Goal: Leave review/rating: Leave review/rating

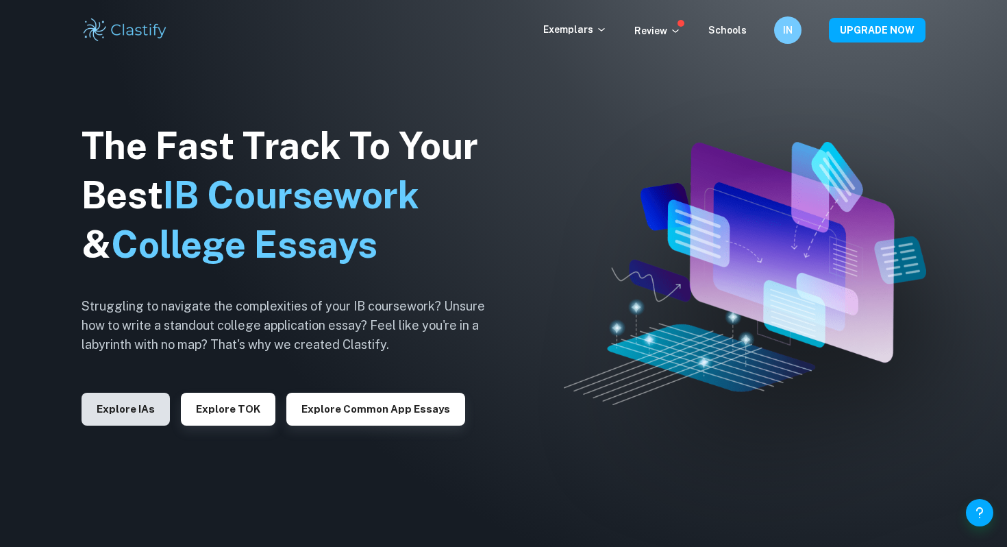
click at [99, 402] on button "Explore IAs" at bounding box center [126, 409] width 88 height 33
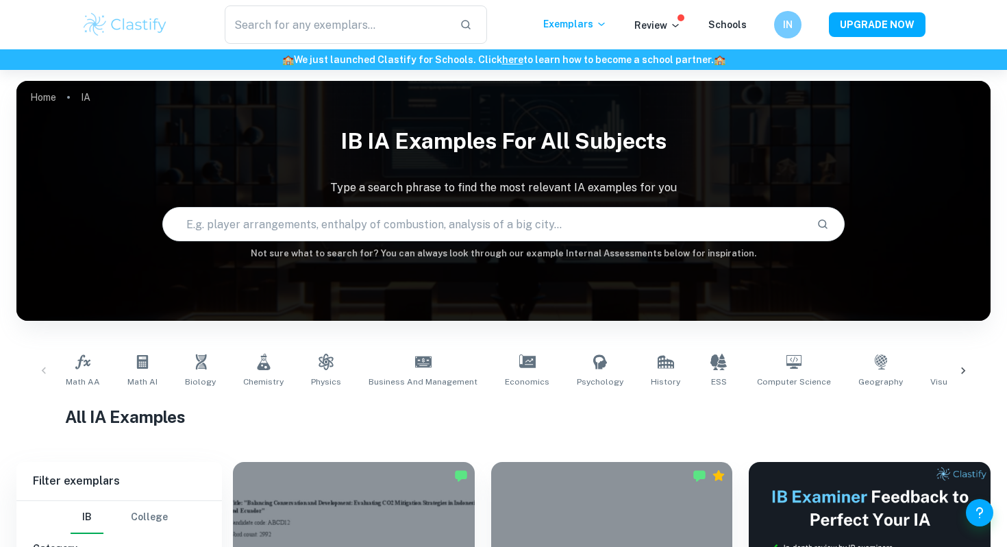
click at [960, 367] on icon at bounding box center [964, 371] width 14 height 14
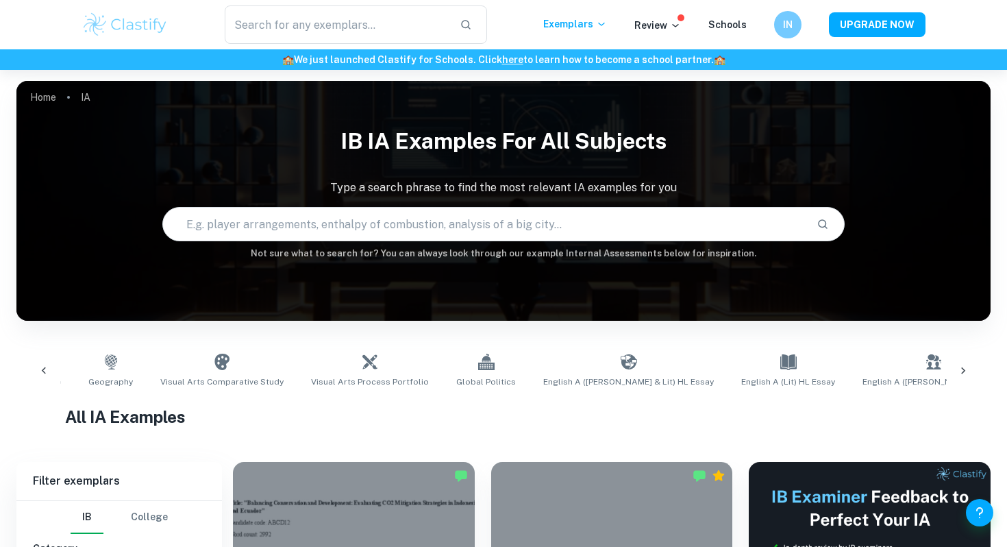
click at [960, 368] on icon at bounding box center [964, 371] width 14 height 14
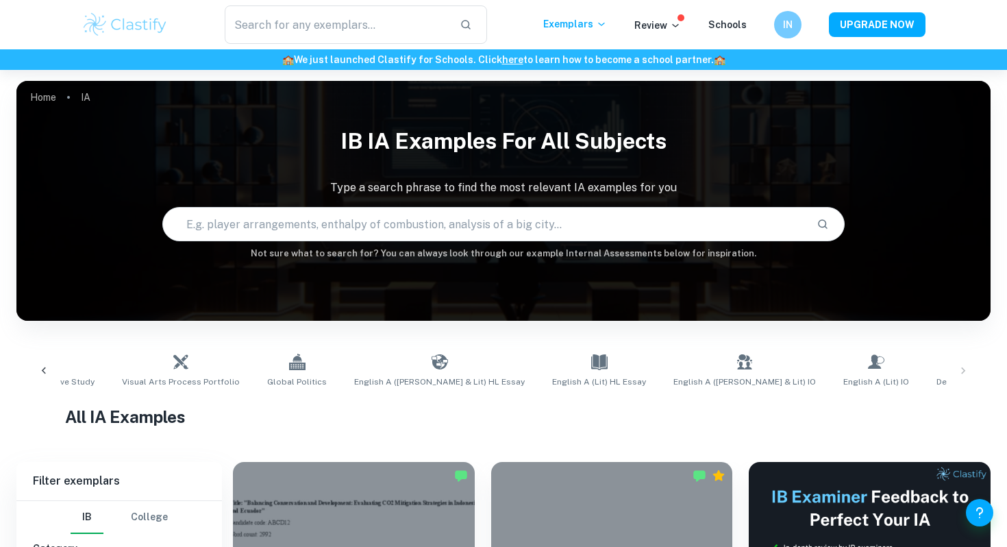
click at [960, 368] on div "Math AA Math AI Biology Chemistry Physics Business and Management Economics Psy…" at bounding box center [503, 370] width 952 height 45
click at [230, 346] on div "Math AA Math AI Biology Chemistry Physics Business and Management Economics Psy…" at bounding box center [503, 370] width 974 height 67
click at [278, 349] on link "Global Politics" at bounding box center [297, 370] width 71 height 45
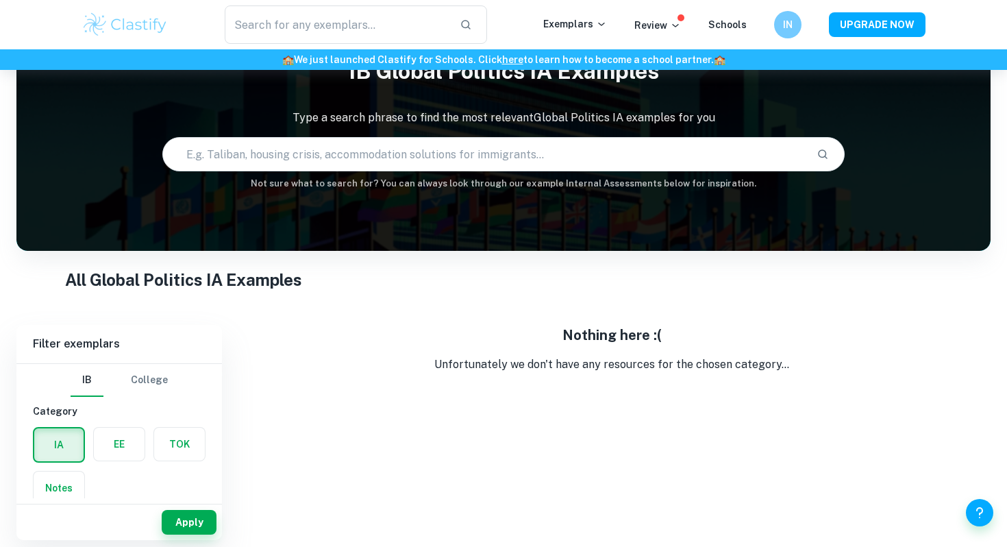
click at [92, 458] on div "EE" at bounding box center [115, 441] width 60 height 44
click at [121, 454] on label "button" at bounding box center [119, 444] width 51 height 33
click at [0, 0] on input "radio" at bounding box center [0, 0] width 0 height 0
click at [60, 442] on label "button" at bounding box center [59, 444] width 51 height 33
click at [0, 0] on input "radio" at bounding box center [0, 0] width 0 height 0
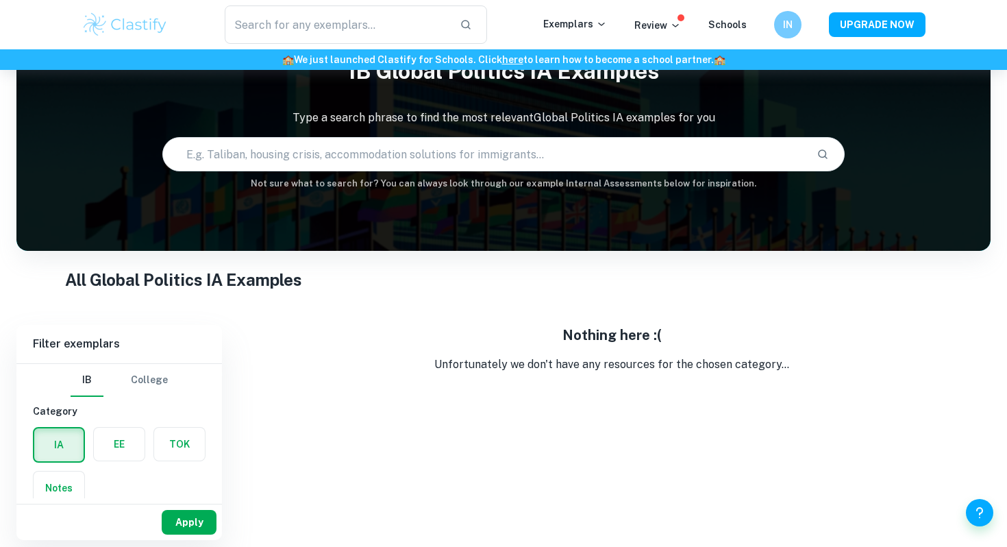
click at [197, 523] on button "Apply" at bounding box center [189, 522] width 55 height 25
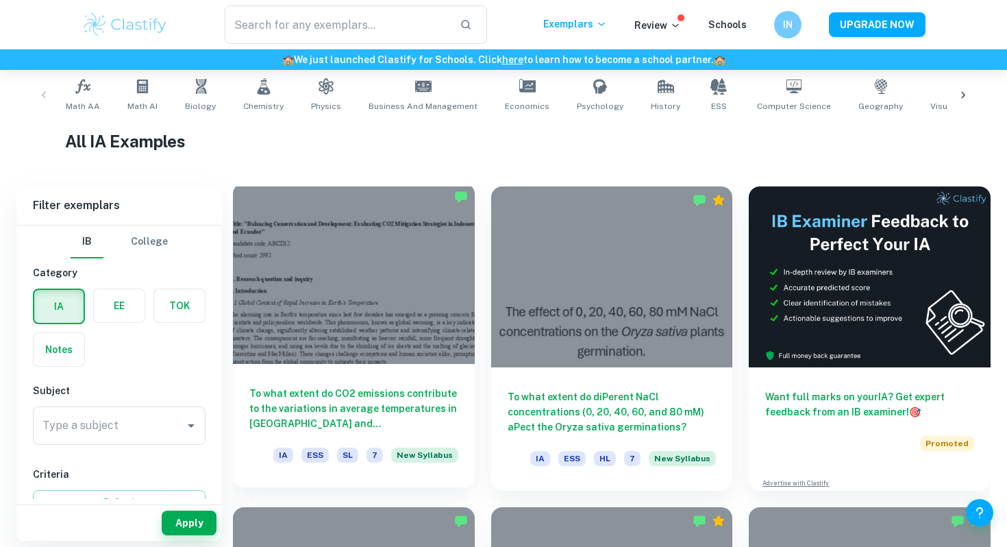
scroll to position [276, 0]
click at [372, 247] on div at bounding box center [354, 272] width 242 height 181
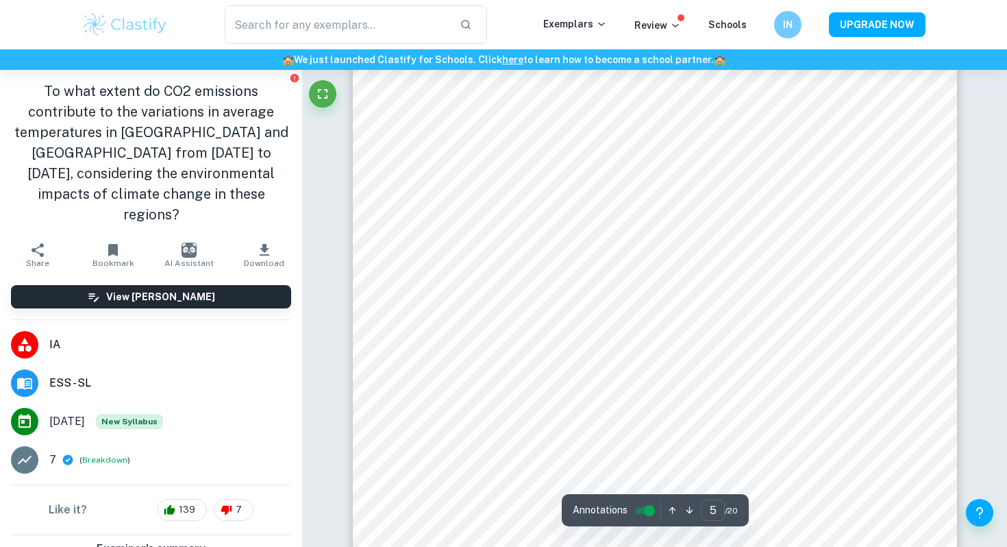
scroll to position [3639, 0]
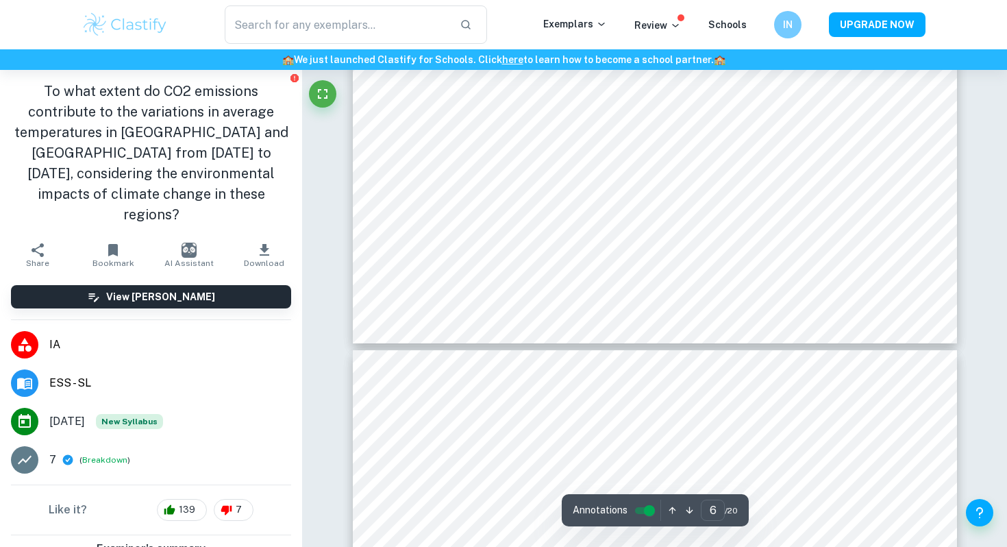
type input "5"
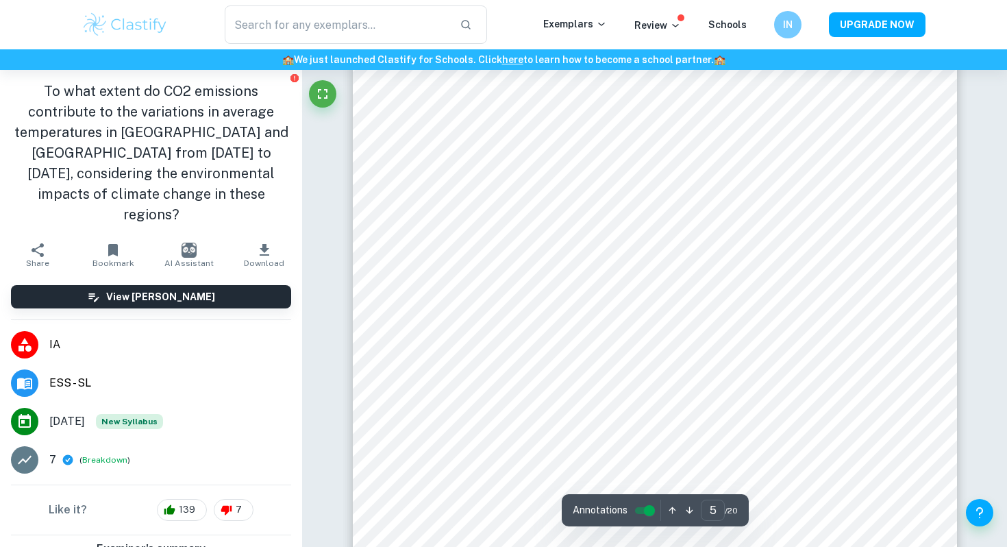
scroll to position [3462, 0]
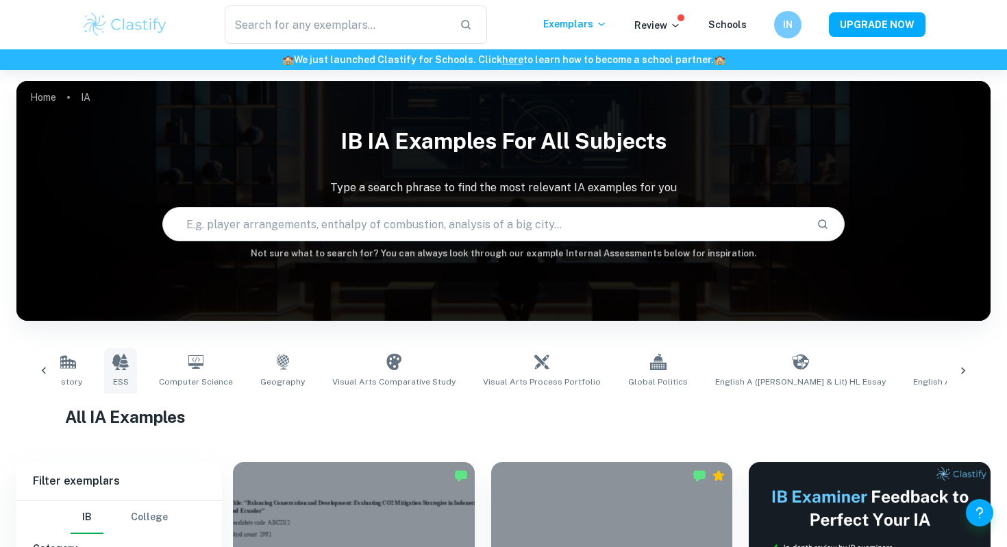
scroll to position [0, 719]
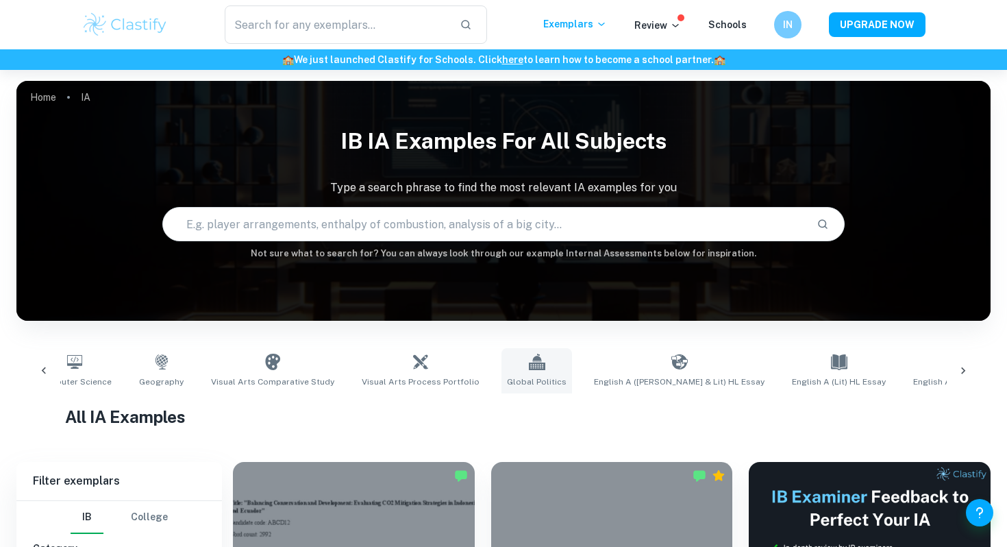
click at [510, 364] on link "Global Politics" at bounding box center [537, 370] width 71 height 45
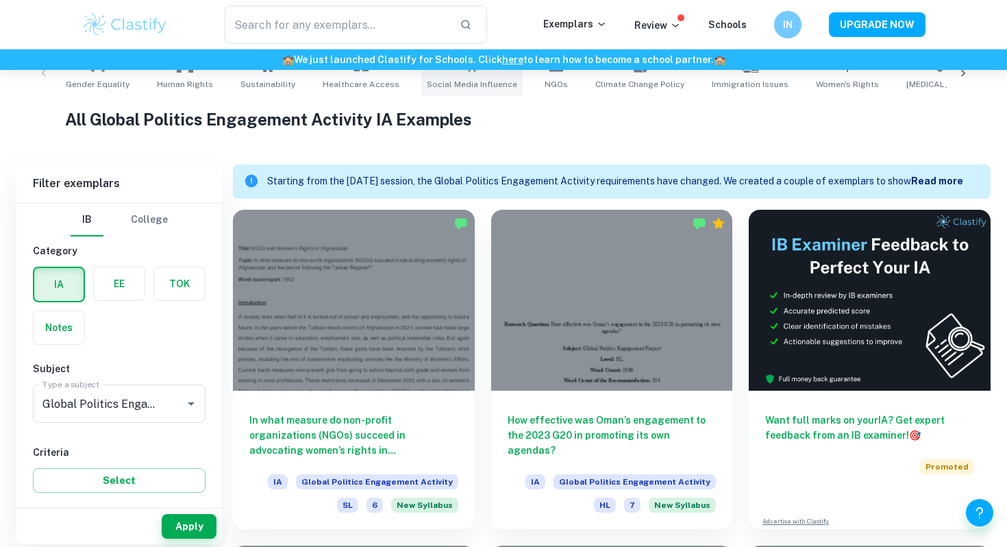
scroll to position [302, 0]
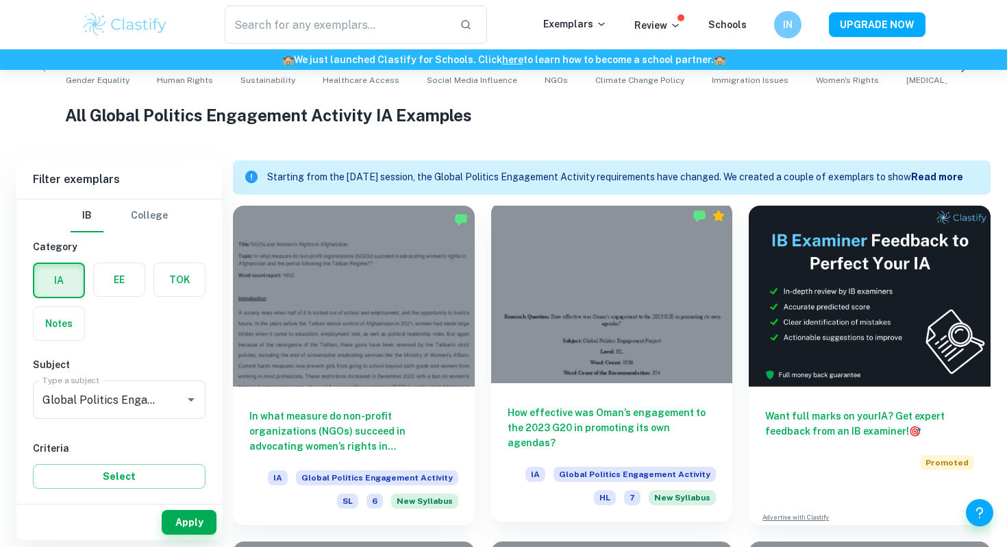
click at [635, 331] on div at bounding box center [612, 292] width 242 height 181
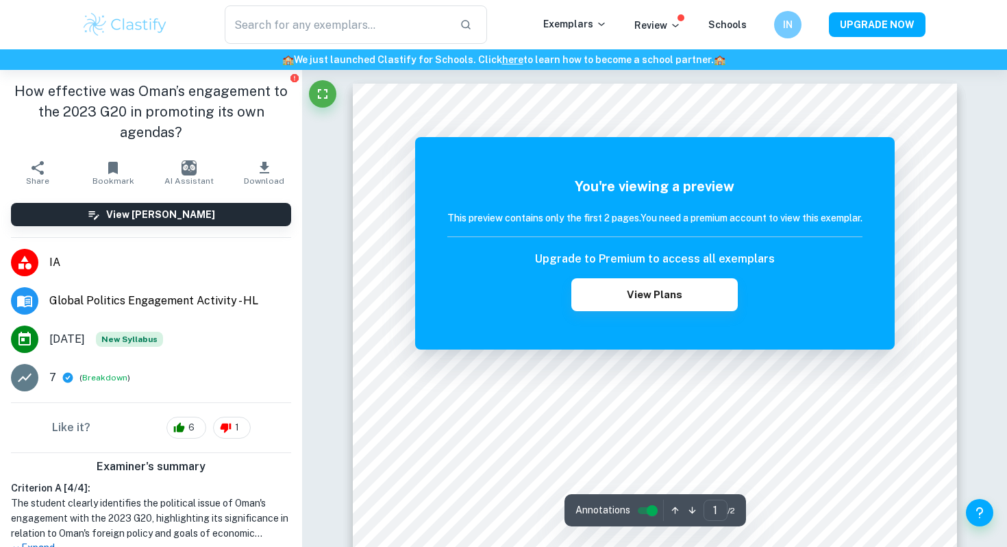
scroll to position [5, 0]
click at [680, 295] on button "View Plans" at bounding box center [654, 294] width 166 height 33
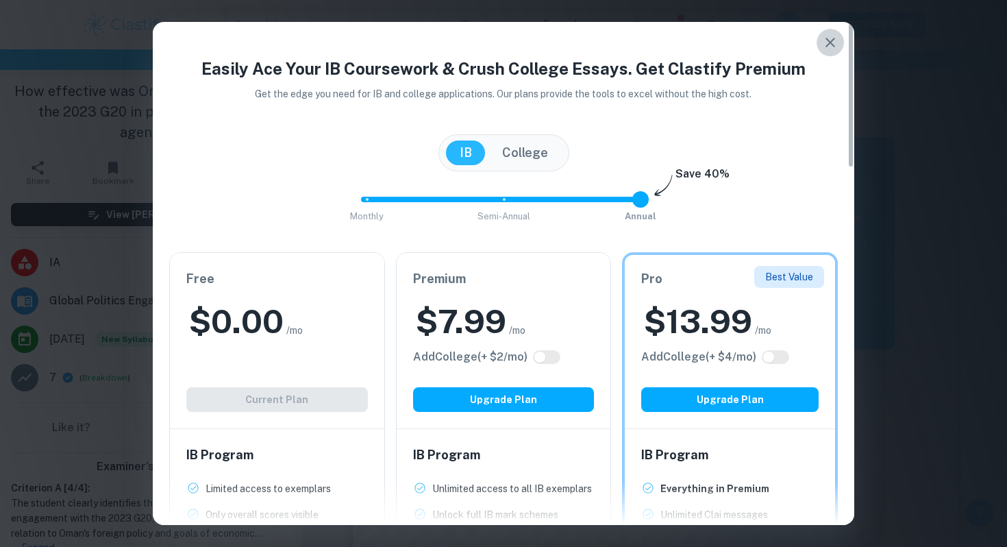
click at [833, 36] on icon "button" at bounding box center [830, 42] width 16 height 16
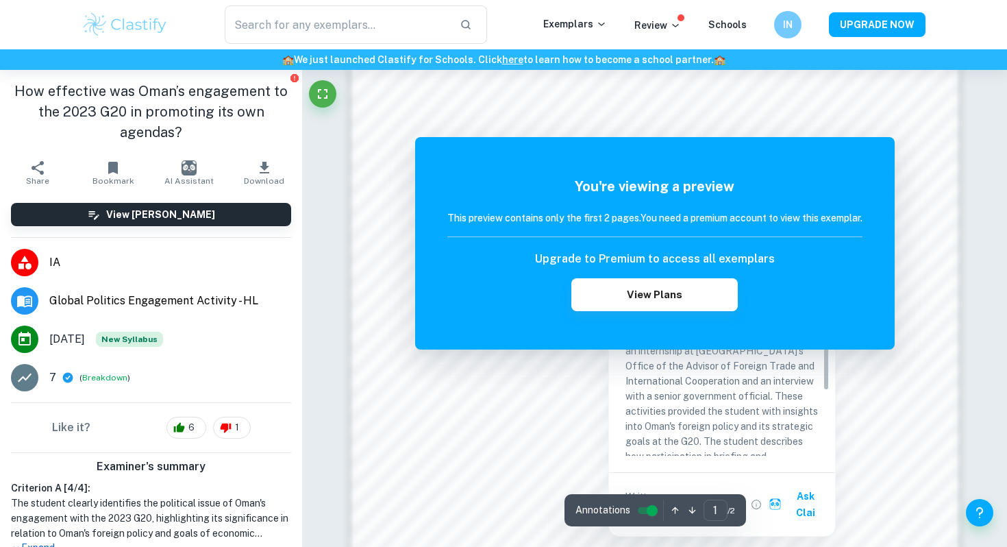
scroll to position [946, 0]
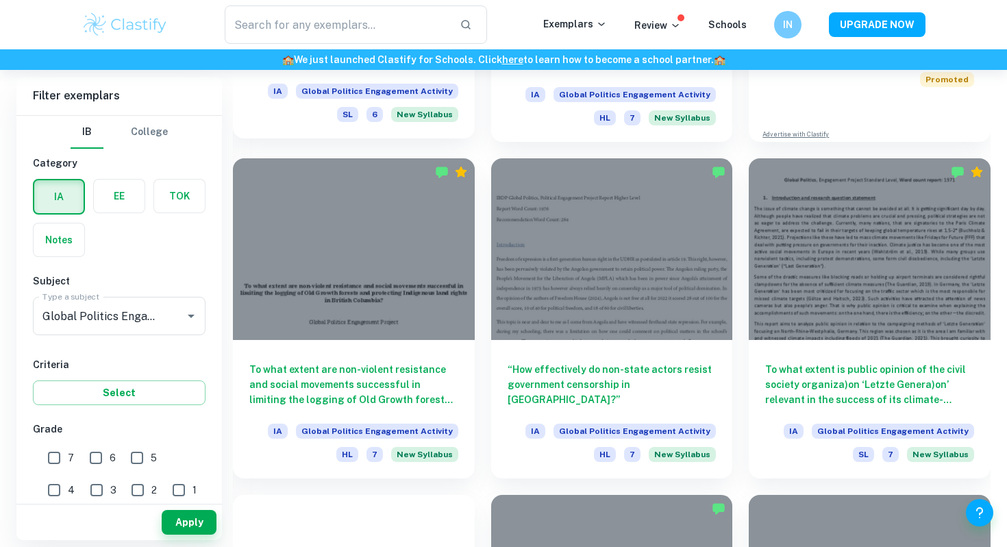
scroll to position [698, 0]
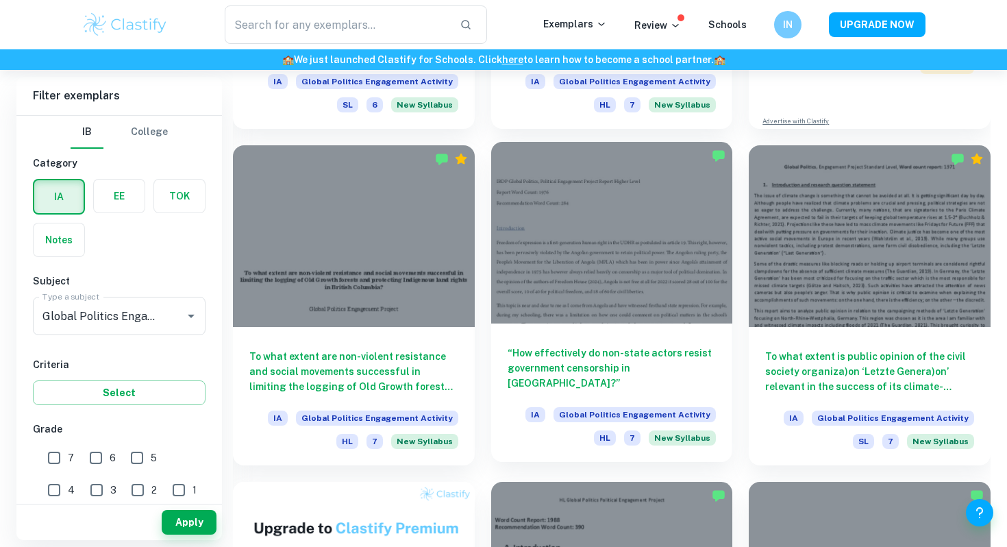
click at [569, 349] on h6 "“How effectively do non-state actors resist government censorship in [GEOGRAPHI…" at bounding box center [612, 367] width 209 height 45
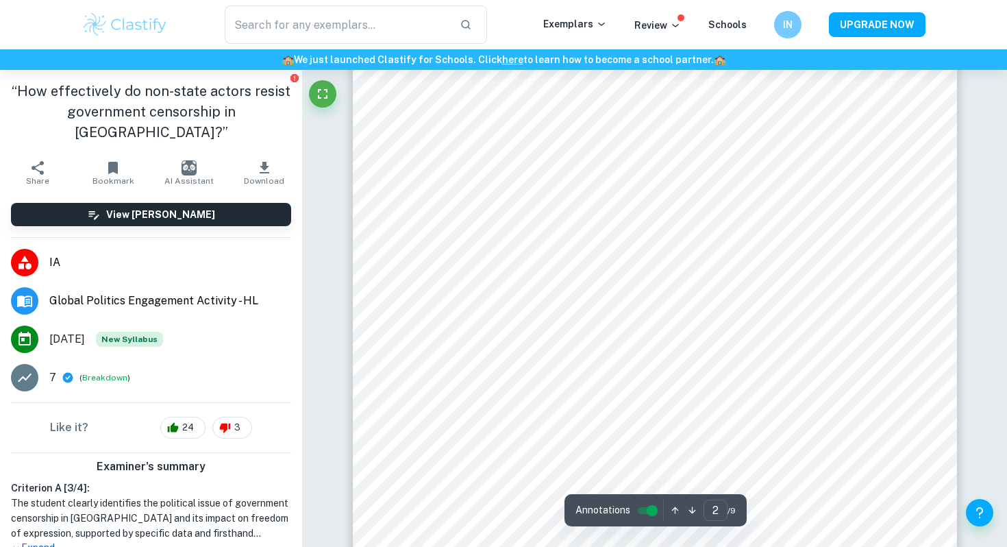
scroll to position [1192, 0]
type input "1"
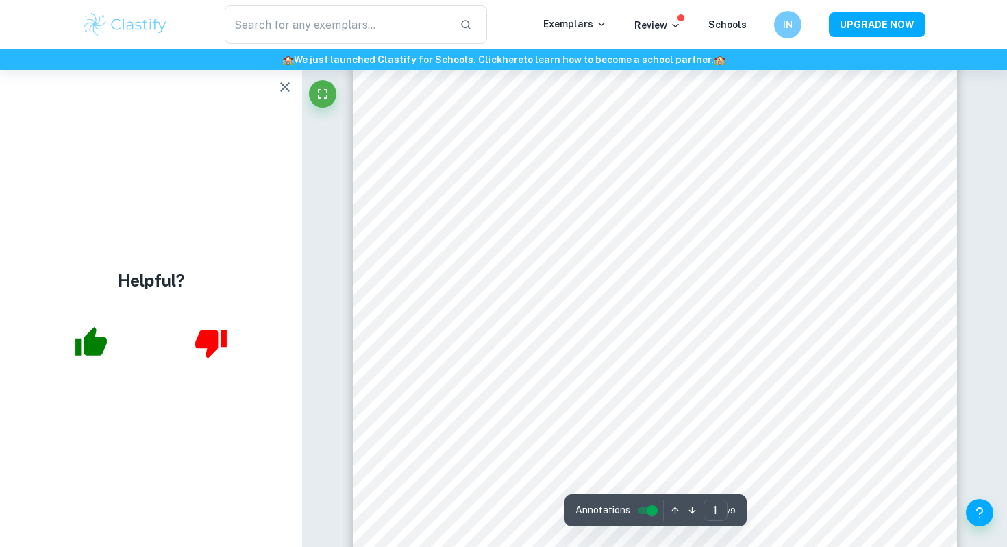
scroll to position [195, 0]
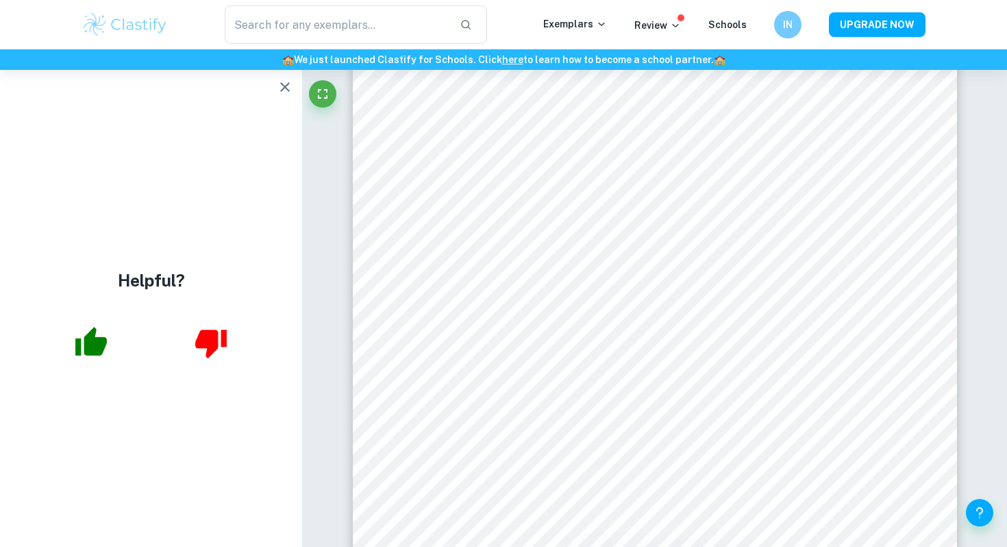
click at [289, 86] on icon "button" at bounding box center [285, 87] width 16 height 16
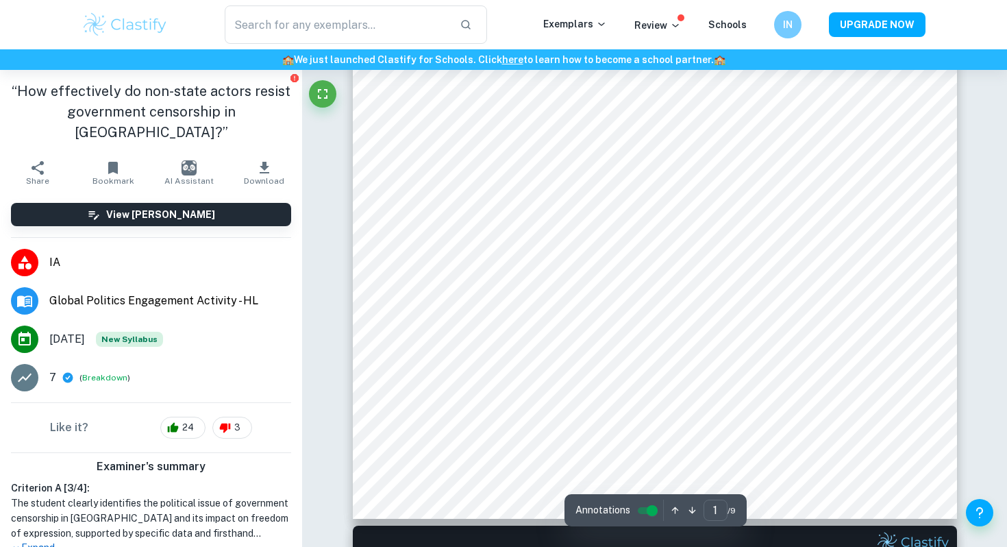
scroll to position [359, 0]
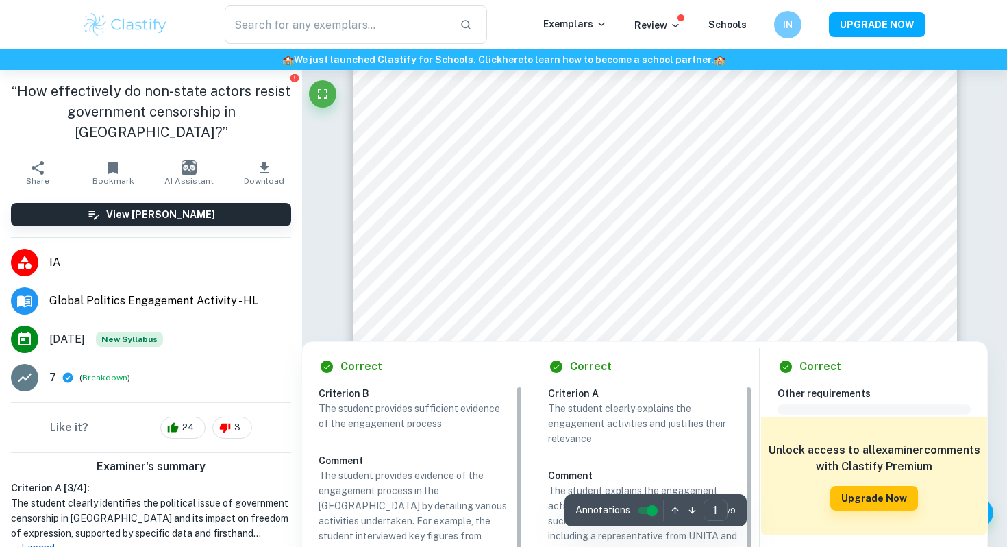
click at [489, 330] on div at bounding box center [488, 328] width 130 height 20
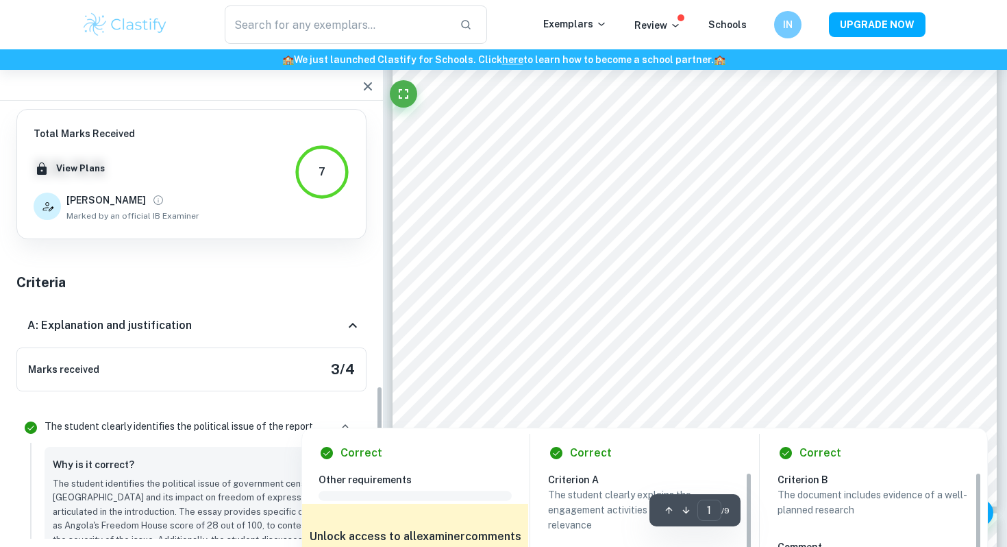
scroll to position [1388, 0]
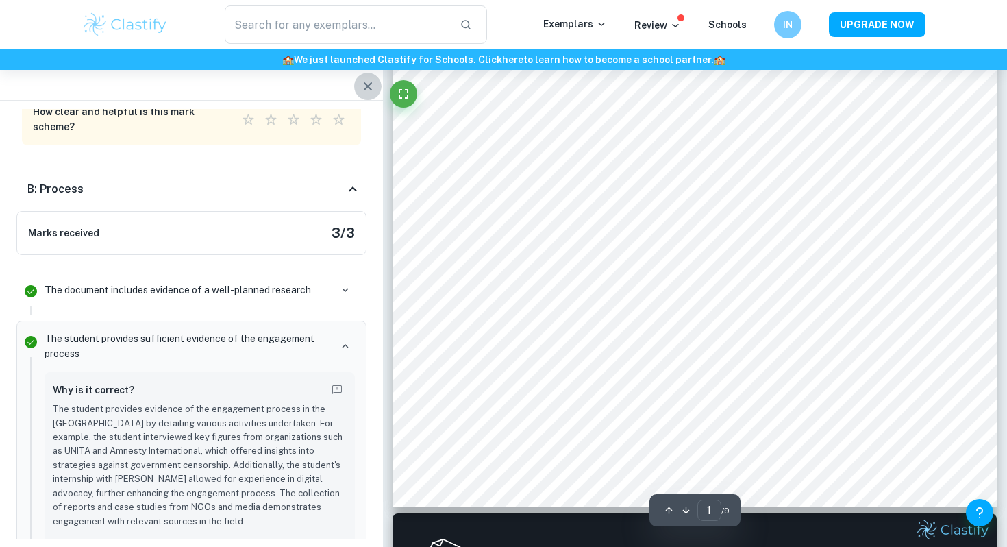
click at [374, 82] on icon "button" at bounding box center [368, 86] width 16 height 16
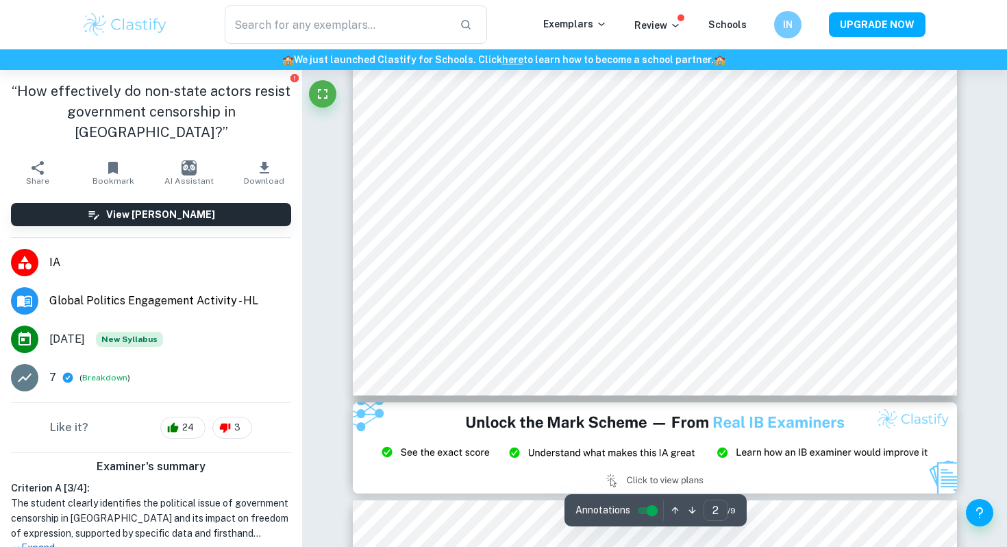
scroll to position [1357, 0]
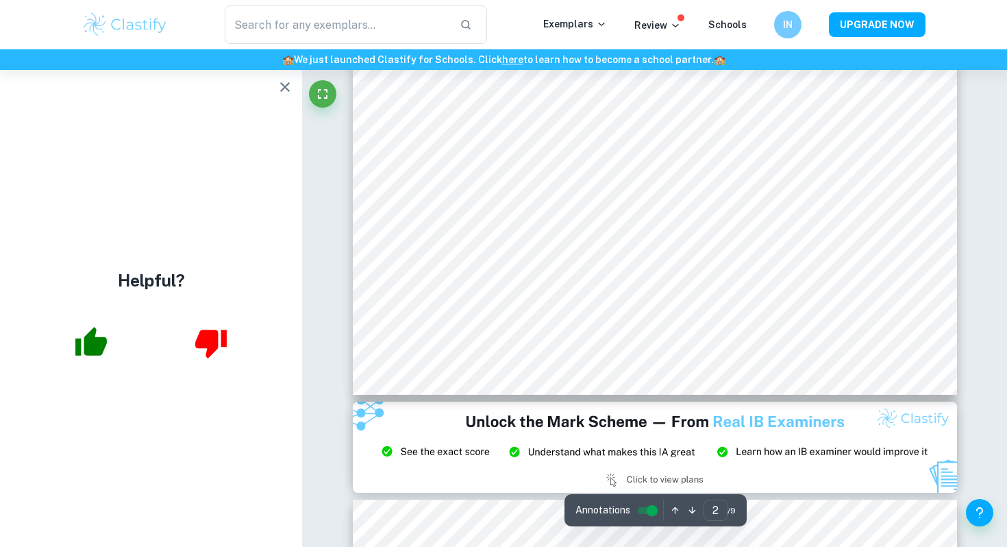
click at [292, 84] on icon "button" at bounding box center [285, 87] width 16 height 16
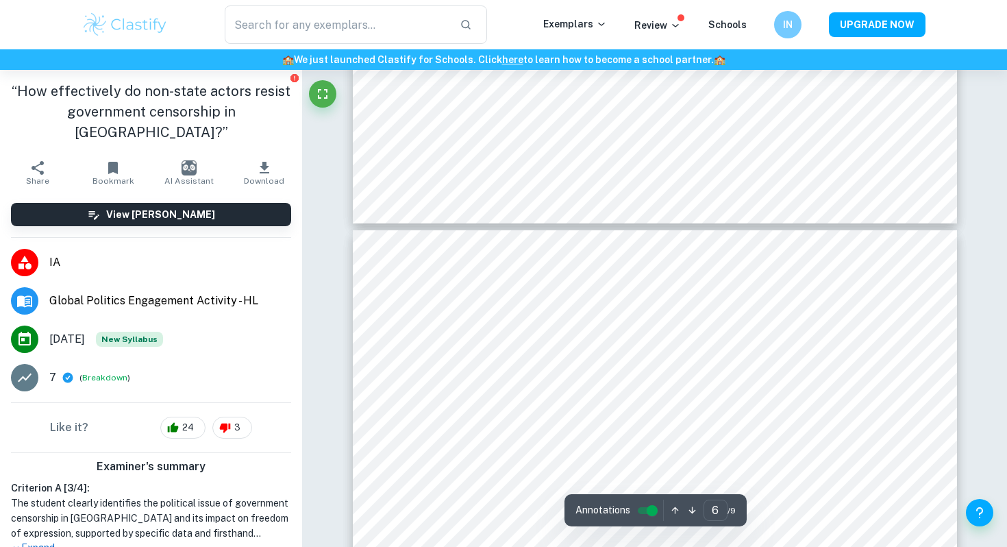
scroll to position [3989, 0]
type input "1"
